Goal: Navigation & Orientation: Find specific page/section

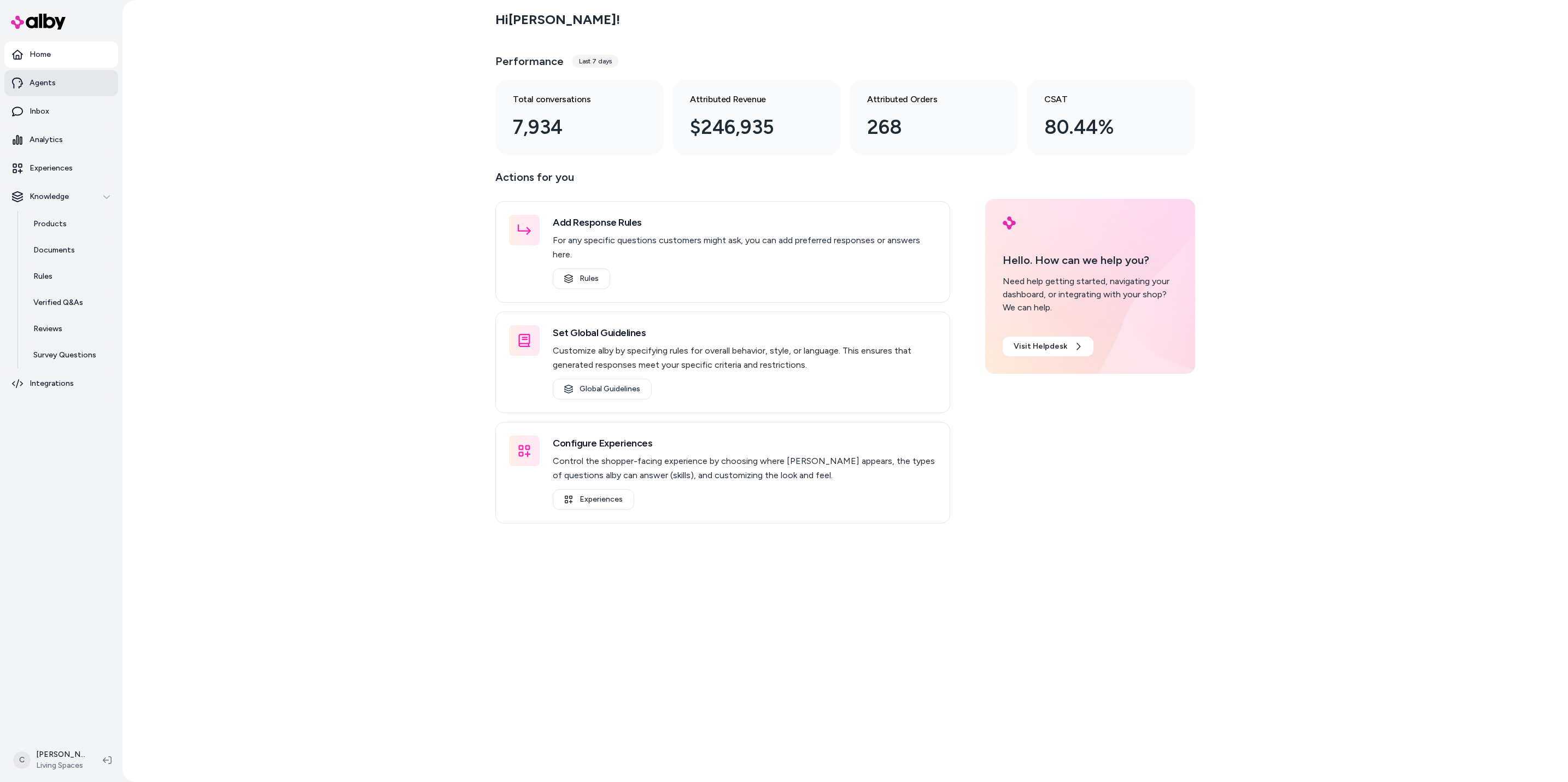
click at [63, 89] on link "Agents" at bounding box center [62, 83] width 114 height 26
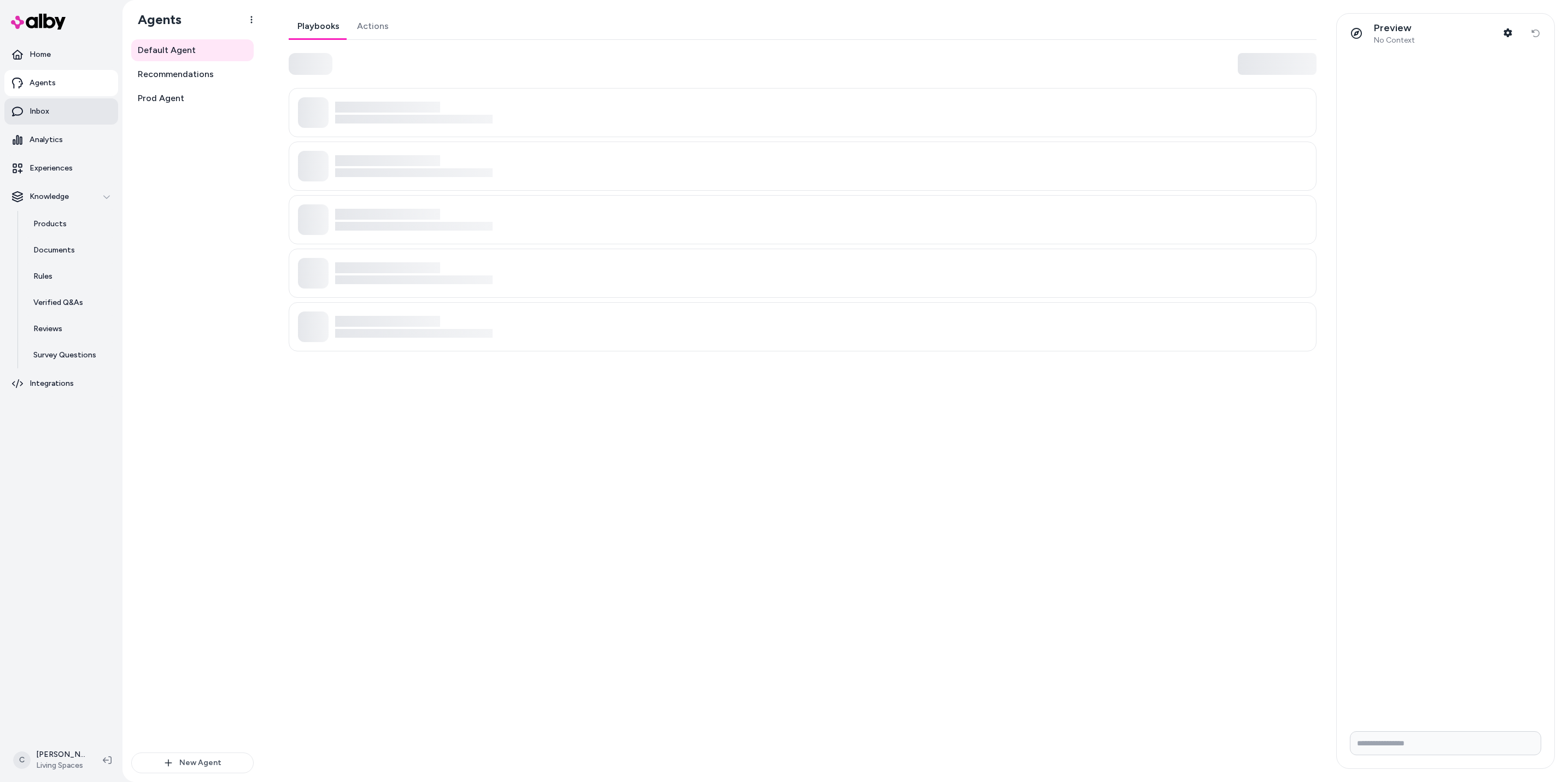
click at [47, 111] on p "Inbox" at bounding box center [39, 111] width 20 height 11
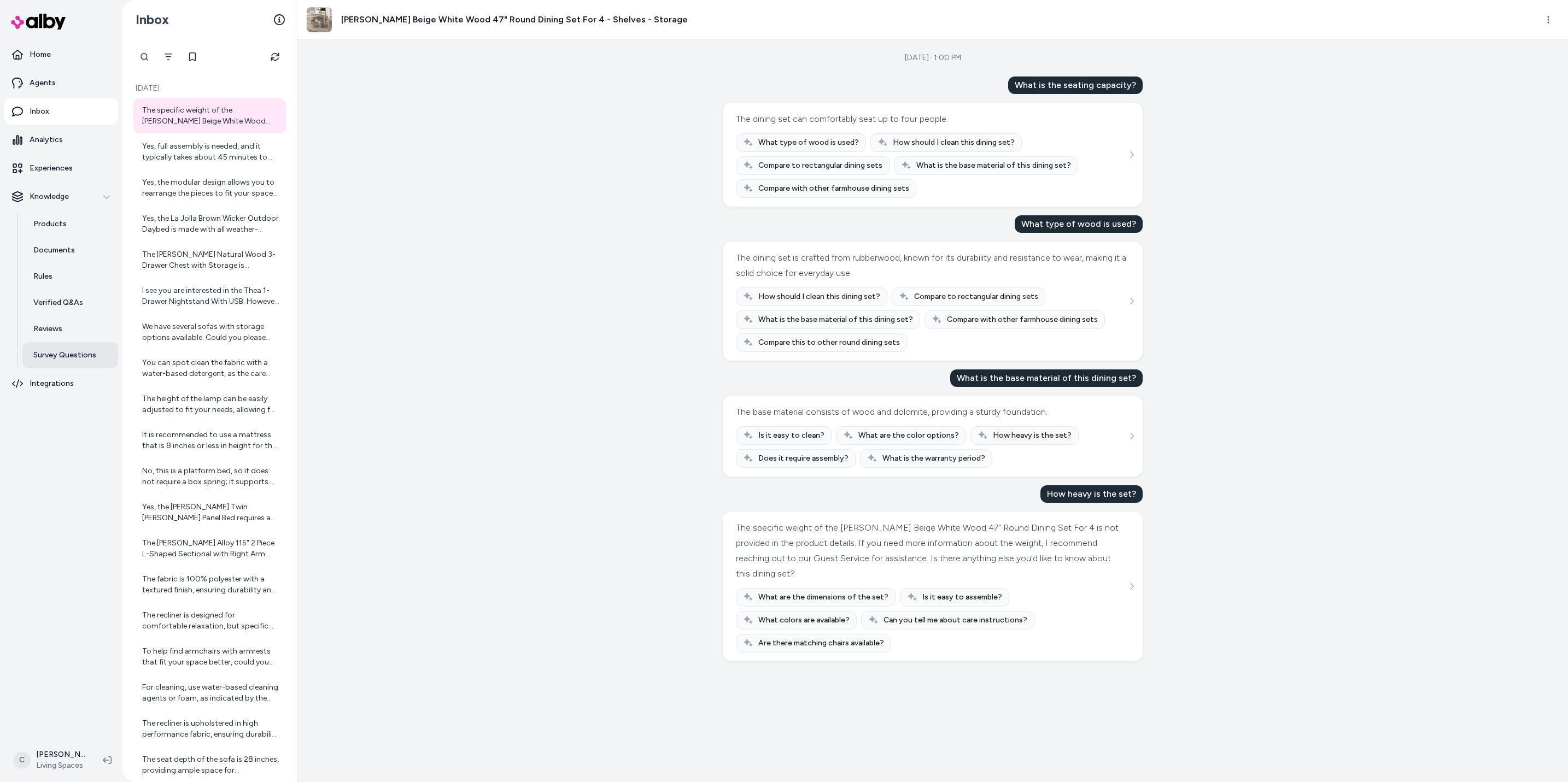
click at [77, 357] on p "Survey Questions" at bounding box center [65, 355] width 63 height 11
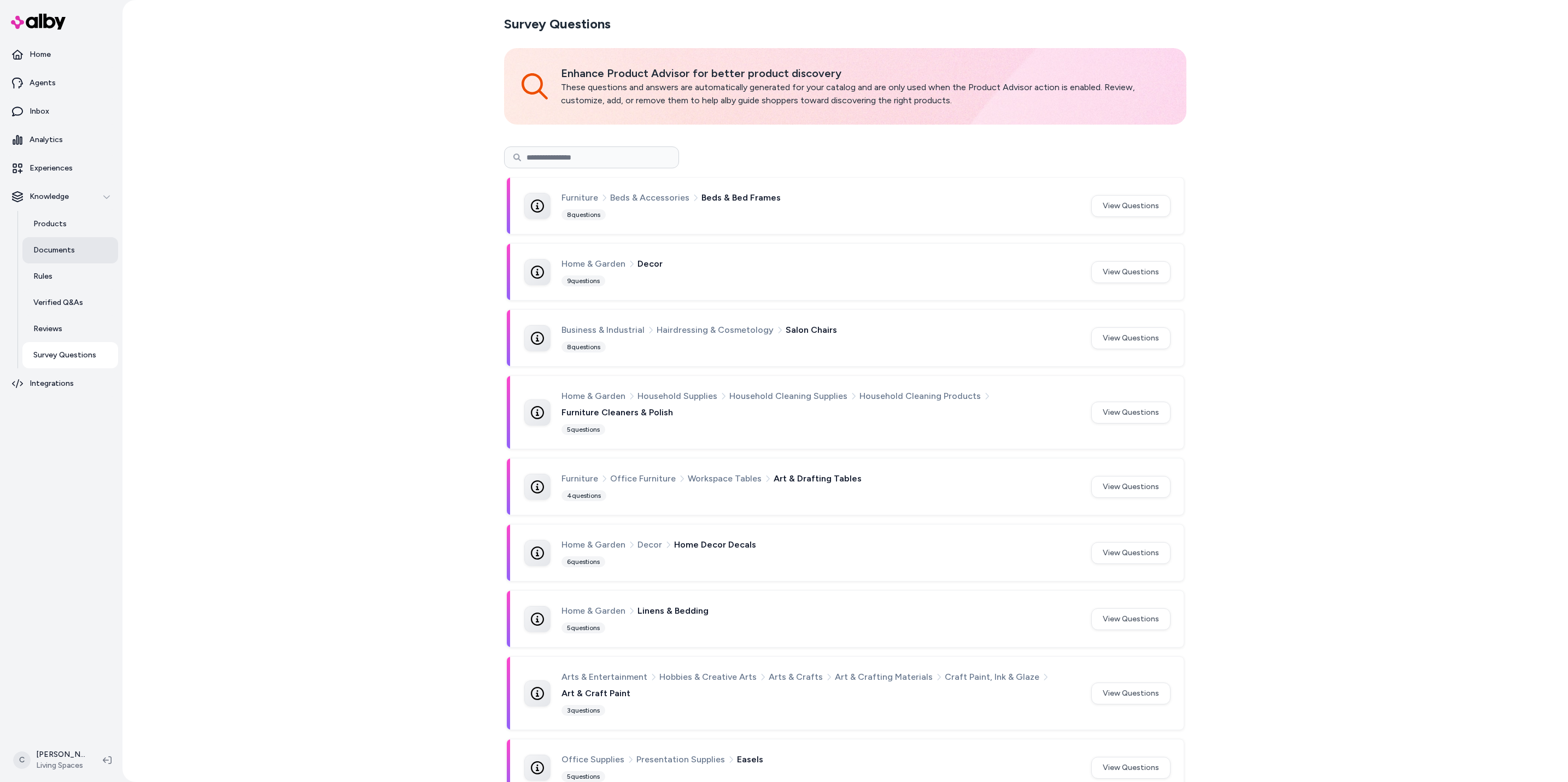
click at [96, 241] on link "Documents" at bounding box center [69, 250] width 96 height 26
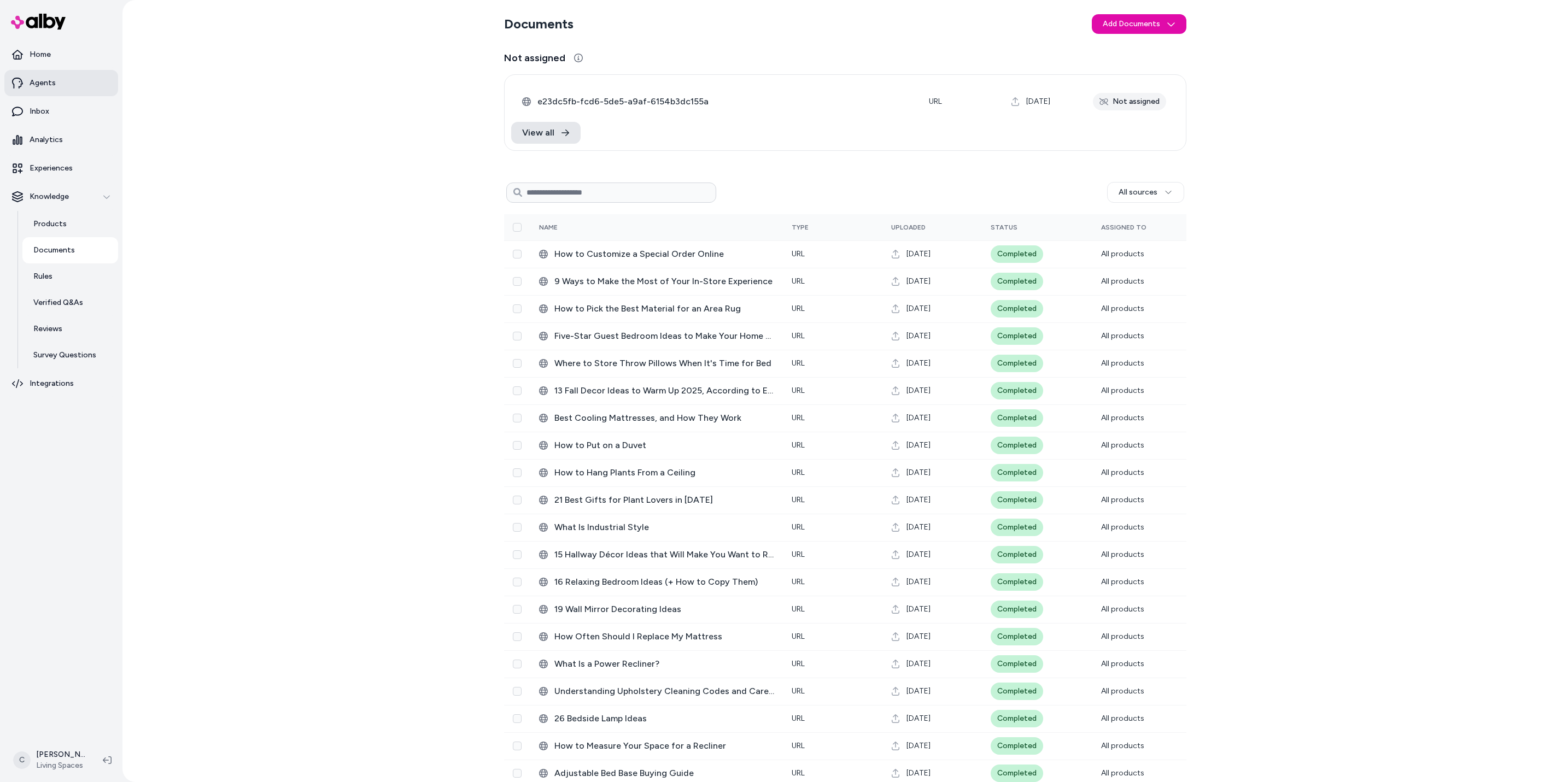
click at [59, 76] on link "Agents" at bounding box center [62, 83] width 114 height 26
click at [59, 54] on link "Home" at bounding box center [62, 54] width 114 height 26
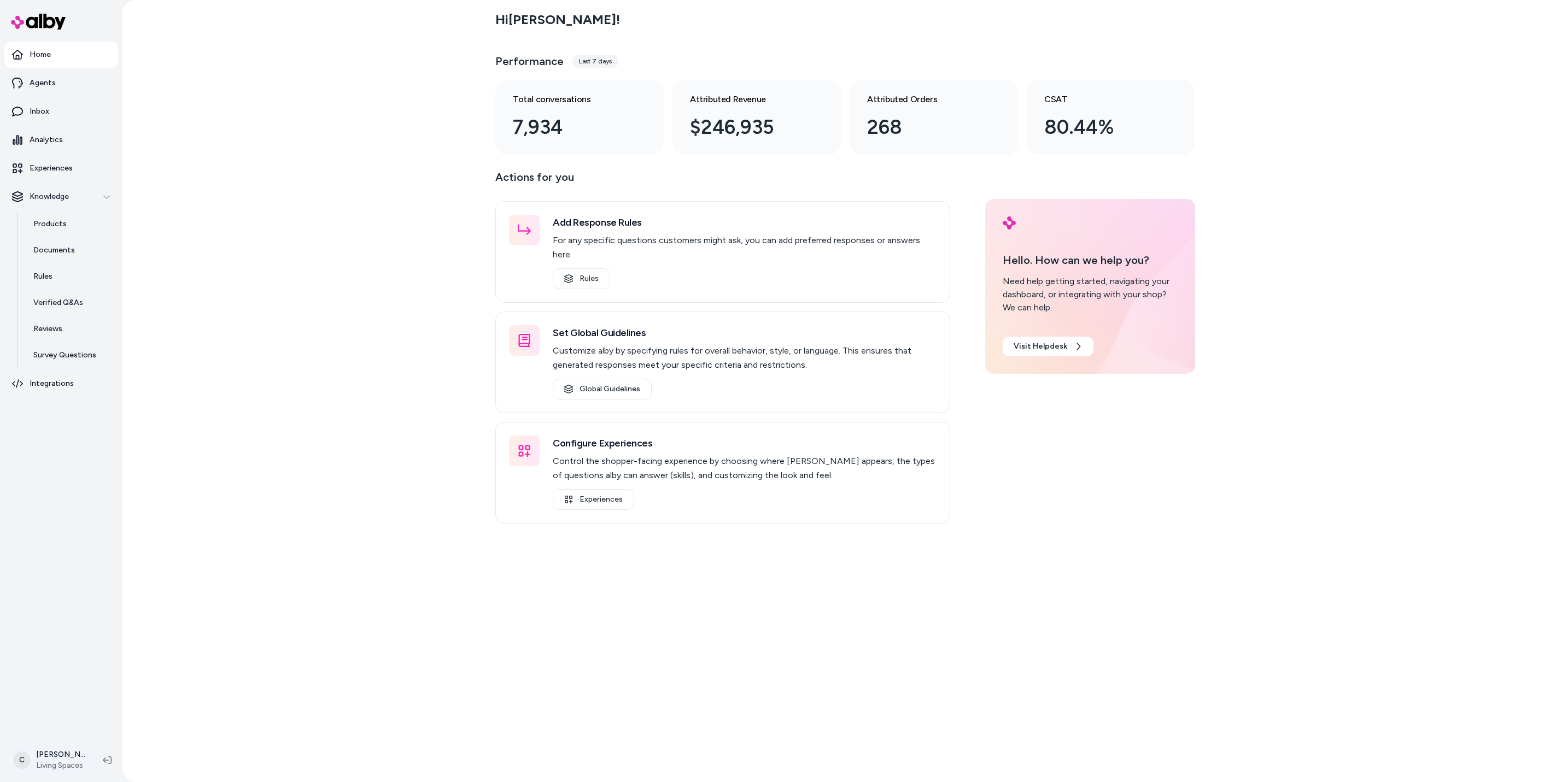
click at [74, 760] on html "Home Agents Inbox Analytics Experiences Knowledge Products Documents Rules Veri…" at bounding box center [784, 391] width 1568 height 782
click at [71, 666] on span "Helpdesk" at bounding box center [57, 663] width 33 height 11
